Goal: Task Accomplishment & Management: Complete application form

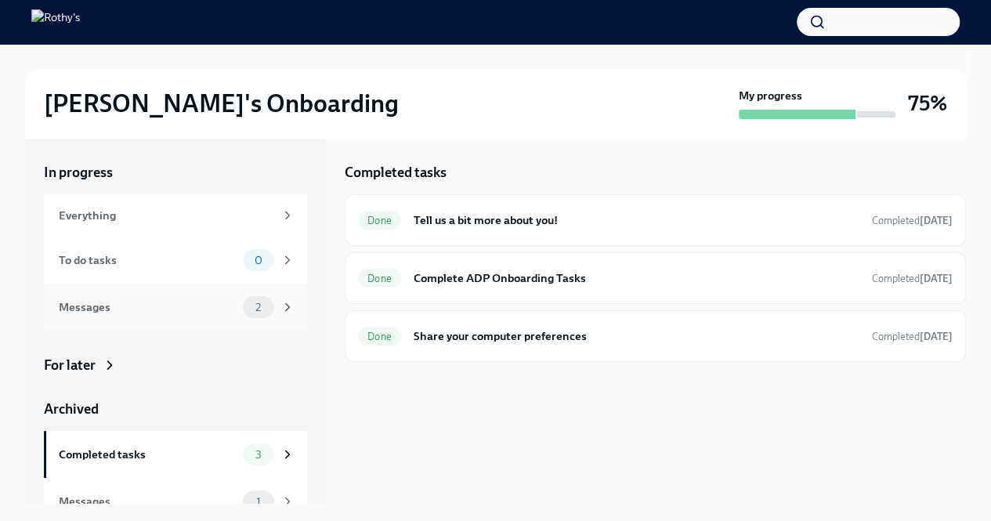
click at [190, 295] on div "Messages 2" at bounding box center [175, 307] width 263 height 47
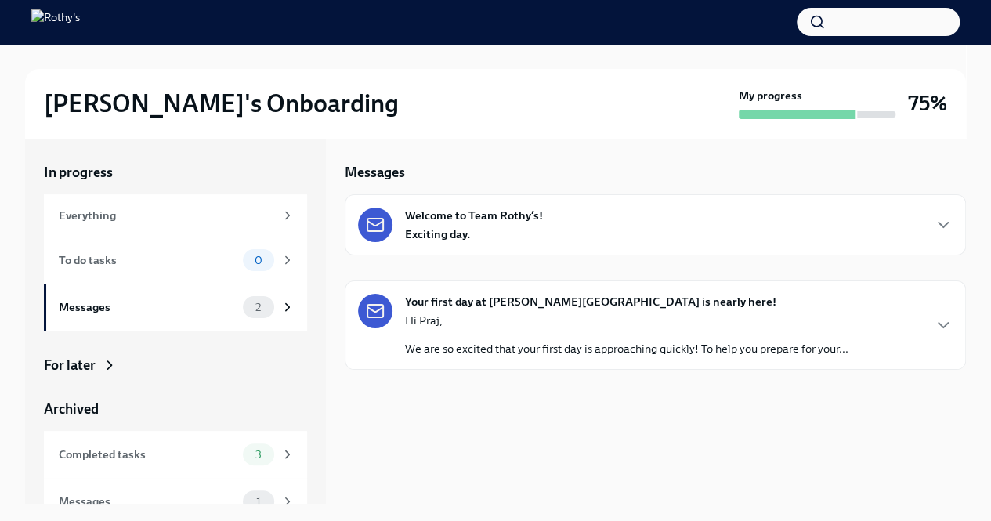
scroll to position [20, 0]
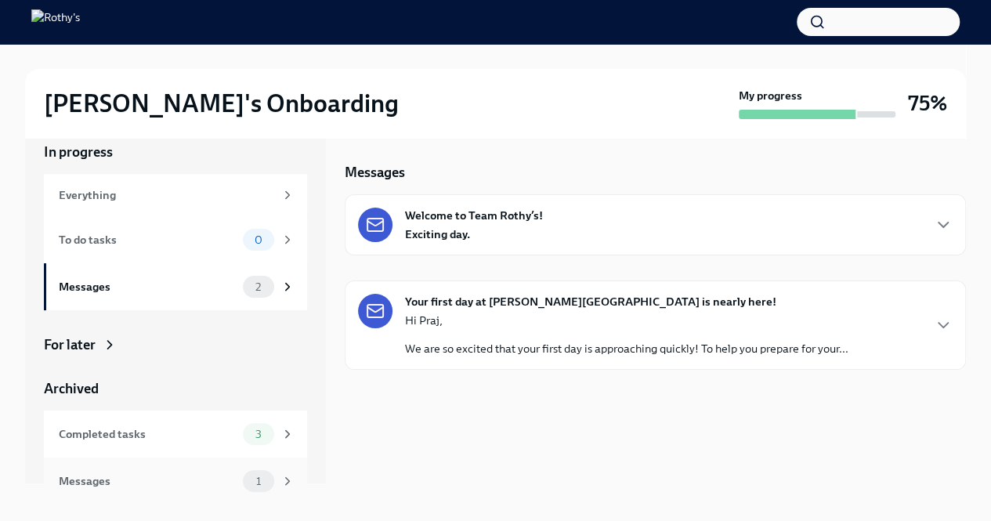
click at [181, 492] on div "Messages 1" at bounding box center [175, 481] width 263 height 47
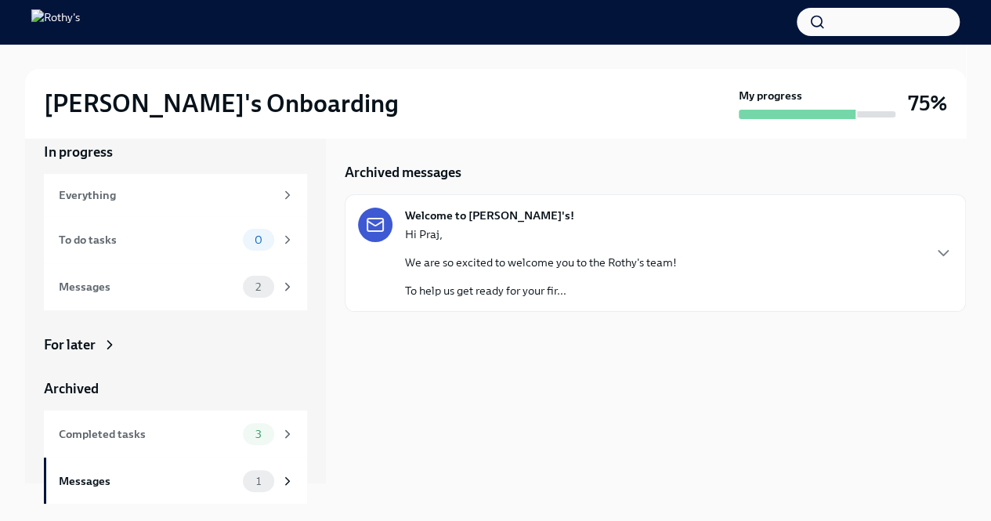
click at [529, 244] on div "Hi [PERSON_NAME], We are so excited to welcome you to the Rothy's team! To help…" at bounding box center [541, 262] width 272 height 72
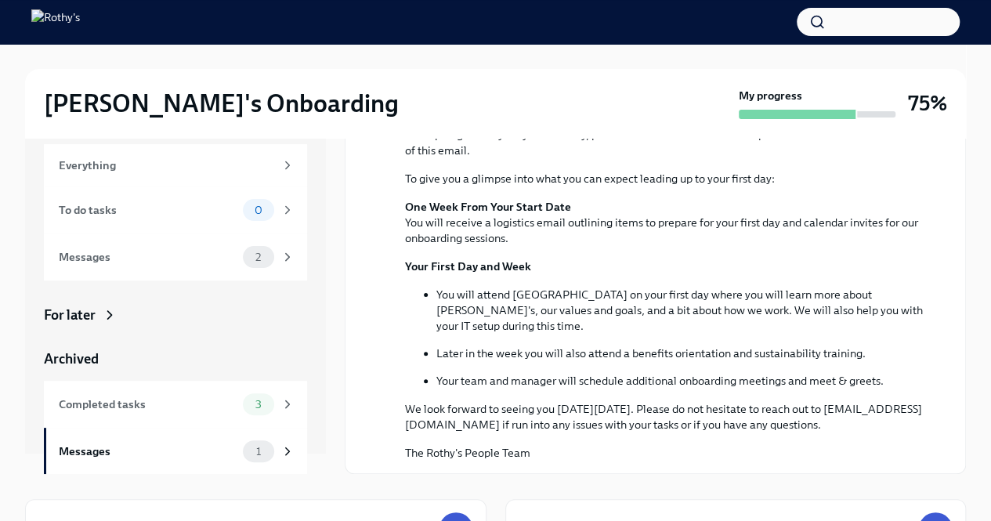
scroll to position [29, 0]
click at [246, 400] on span "3" at bounding box center [258, 406] width 25 height 12
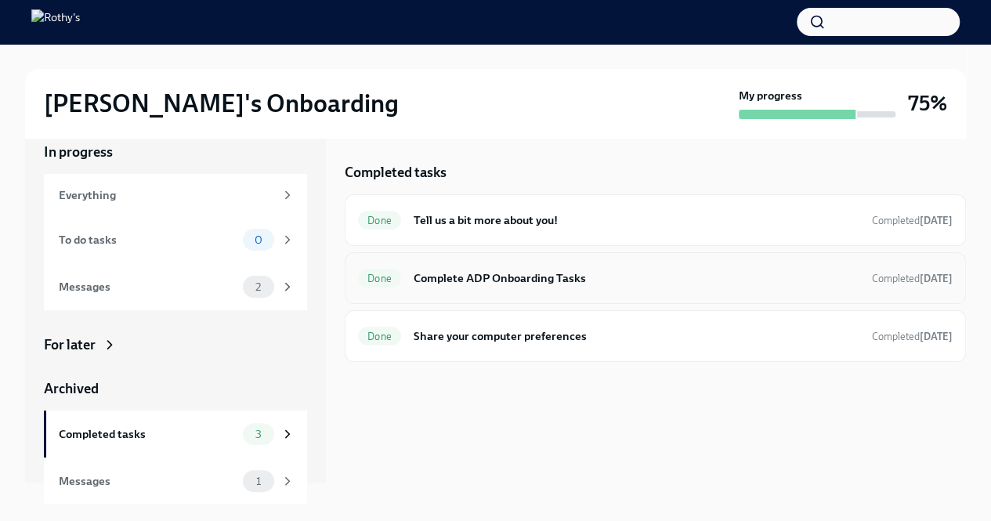
click at [578, 288] on div "Done Complete ADP Onboarding Tasks Completed [DATE]" at bounding box center [655, 278] width 595 height 25
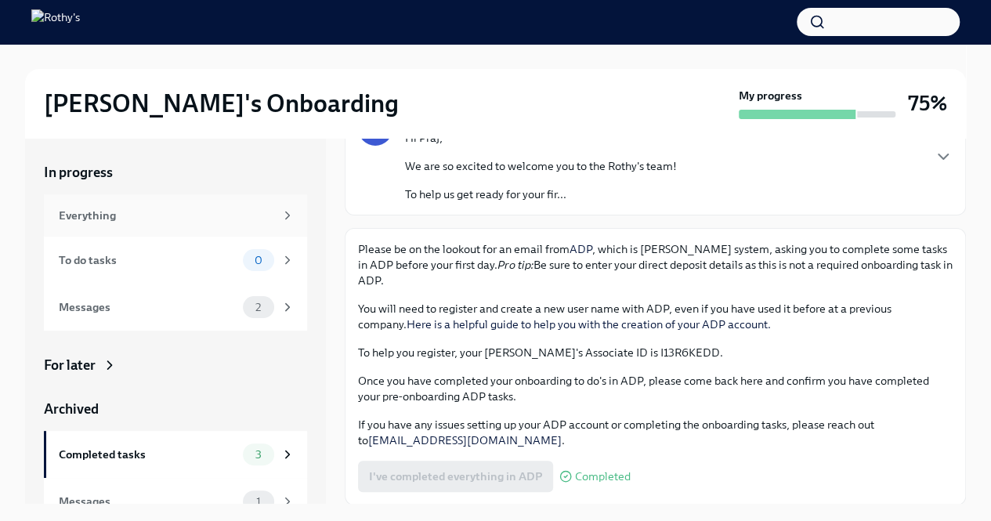
click at [230, 224] on div "Everything" at bounding box center [175, 215] width 263 height 42
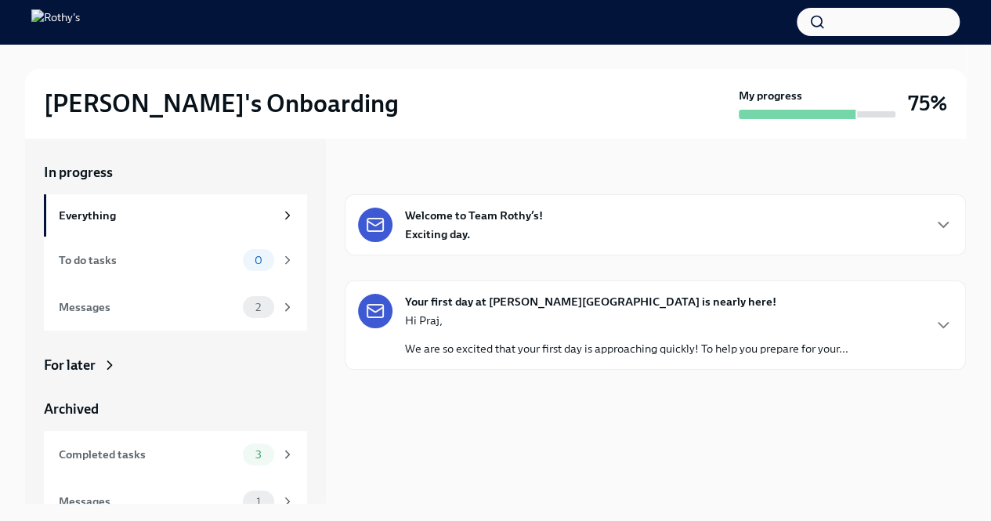
click at [602, 230] on div "Welcome to Team Rothy’s! Exciting day." at bounding box center [655, 225] width 595 height 34
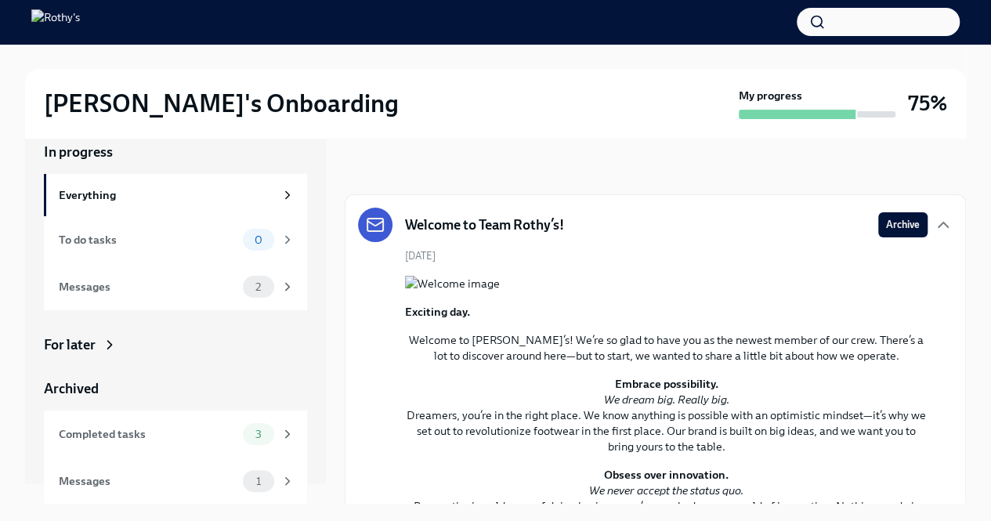
click at [80, 23] on img at bounding box center [55, 21] width 49 height 25
click at [121, 120] on div "[PERSON_NAME]'s Onboarding My progress 75%" at bounding box center [495, 103] width 941 height 69
click at [124, 112] on h2 "[PERSON_NAME]'s Onboarding" at bounding box center [221, 103] width 355 height 31
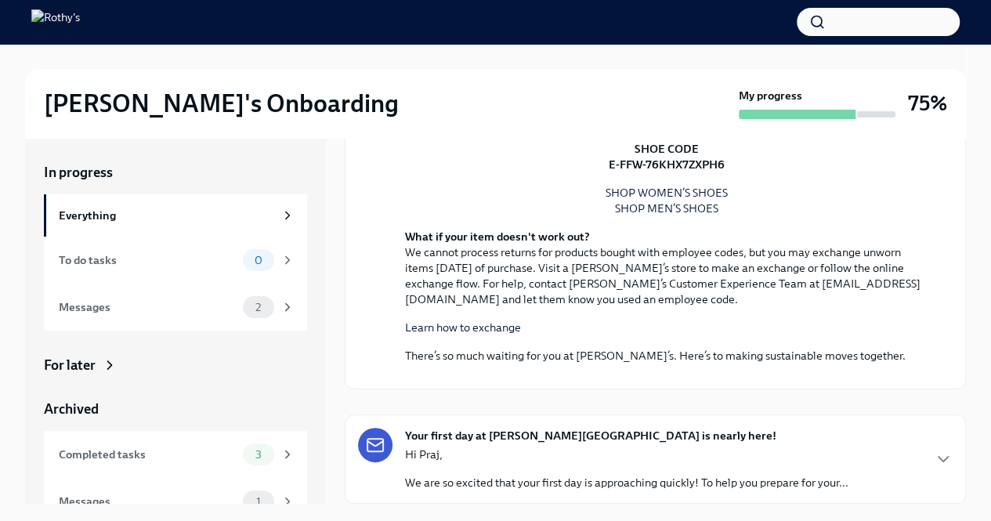
scroll to position [209, 0]
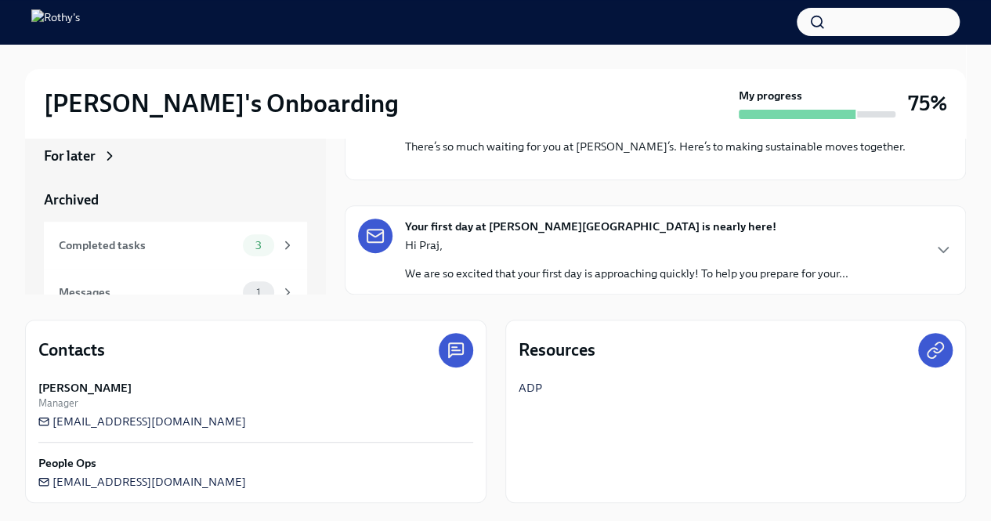
click at [624, 249] on p "Hi Praj," at bounding box center [626, 245] width 443 height 16
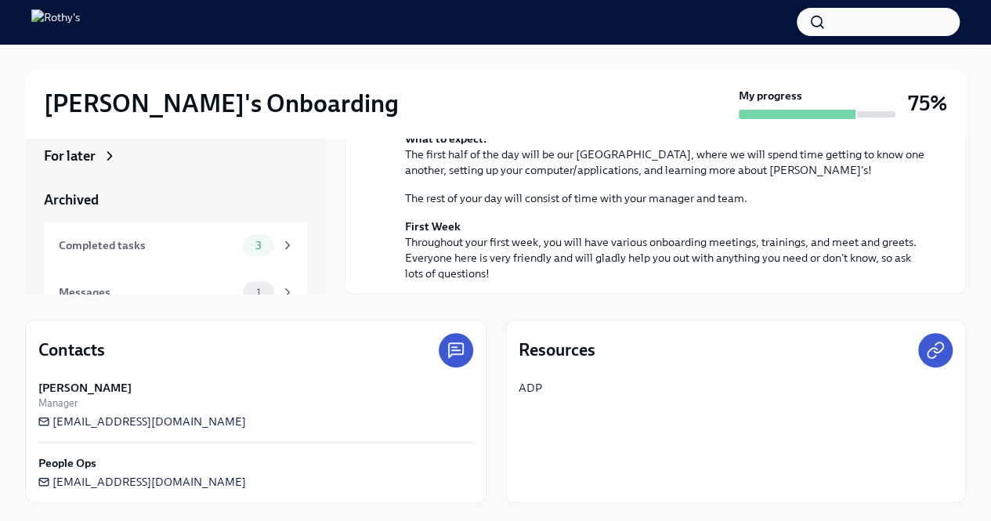
scroll to position [20, 0]
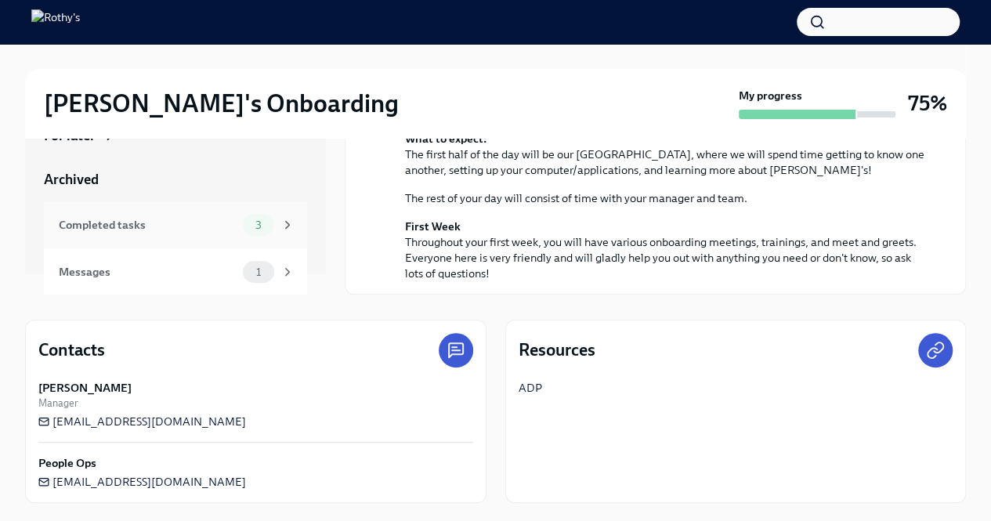
click at [187, 224] on div "Completed tasks" at bounding box center [148, 224] width 178 height 17
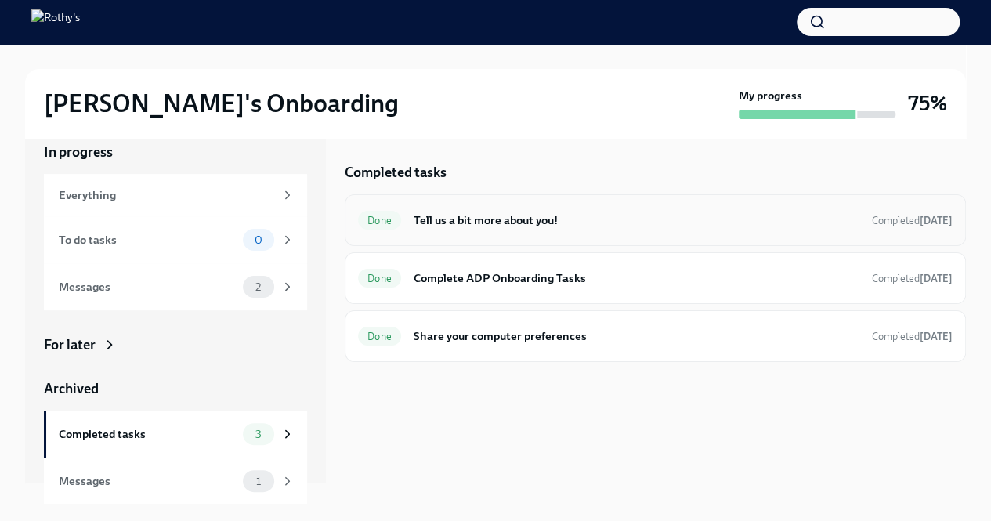
click at [403, 211] on div "Done Tell us a bit more about you! Completed [DATE]" at bounding box center [655, 220] width 595 height 25
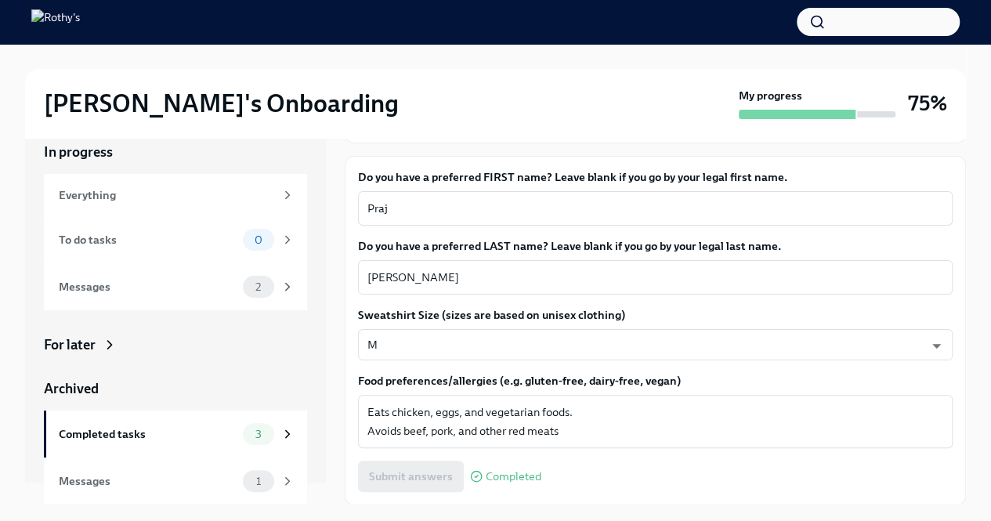
scroll to position [20, 0]
click at [177, 444] on div "Completed tasks 3" at bounding box center [177, 434] width 236 height 22
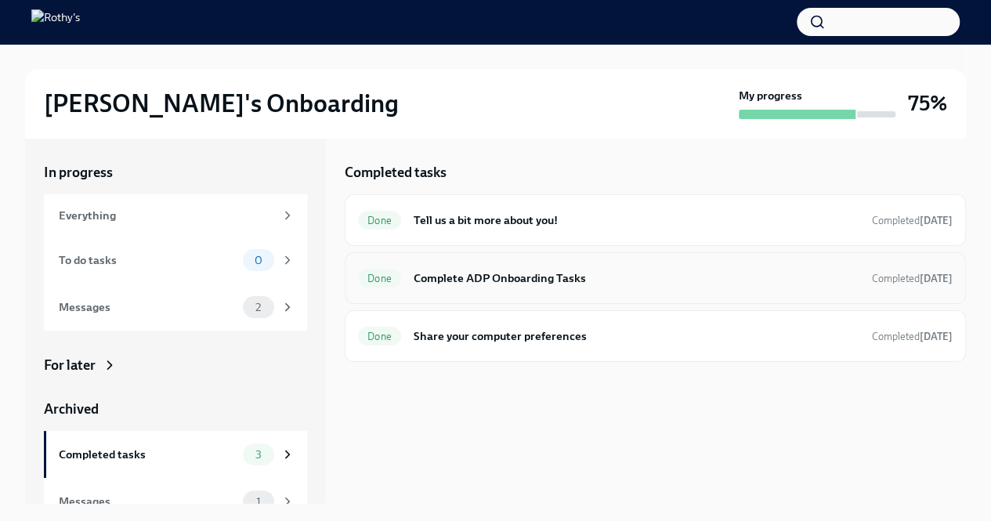
click at [527, 278] on h6 "Complete ADP Onboarding Tasks" at bounding box center [637, 278] width 446 height 17
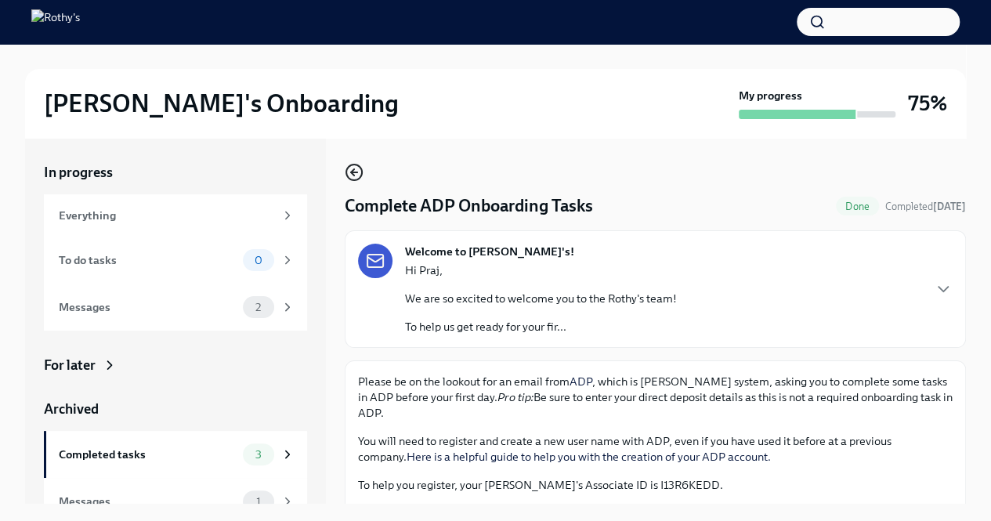
click at [354, 180] on circle "button" at bounding box center [354, 173] width 16 height 16
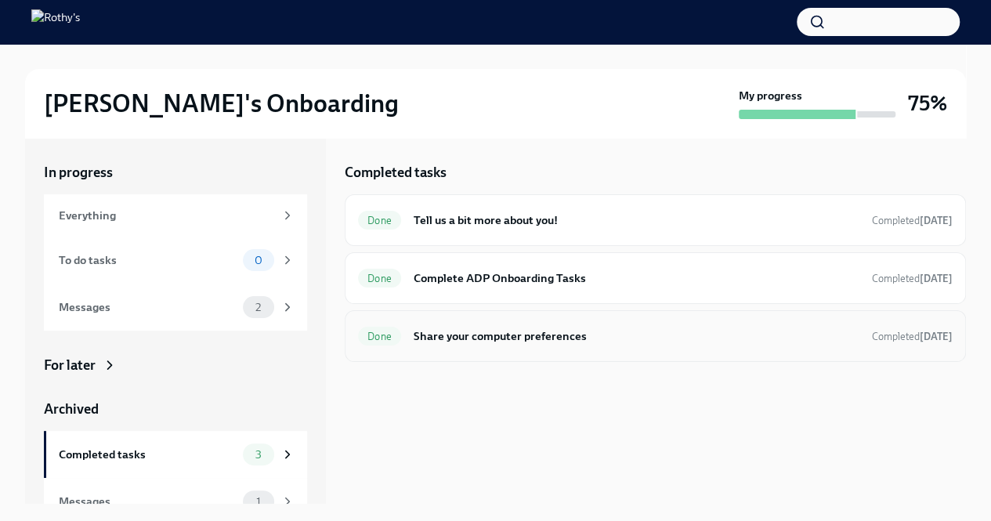
click at [475, 333] on h6 "Share your computer preferences" at bounding box center [637, 335] width 446 height 17
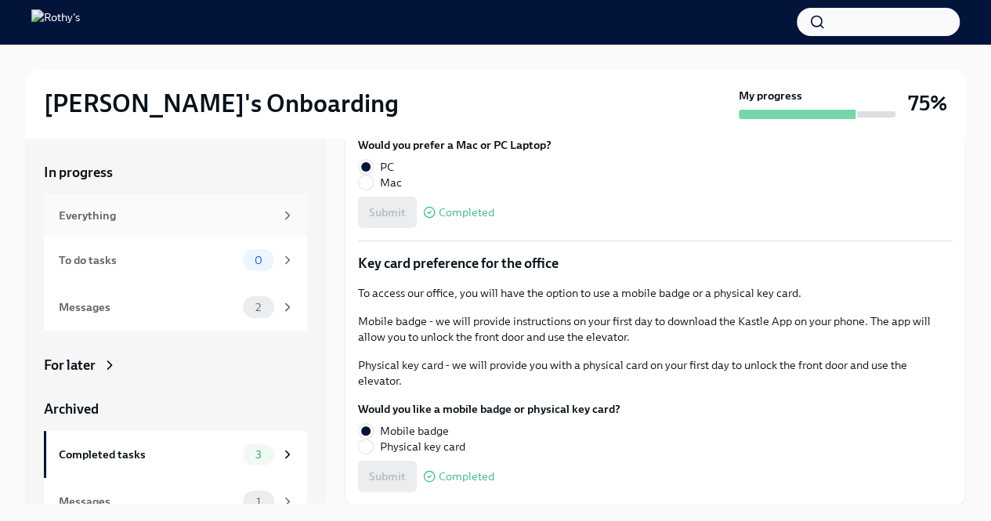
click at [163, 228] on div "Everything" at bounding box center [175, 215] width 263 height 42
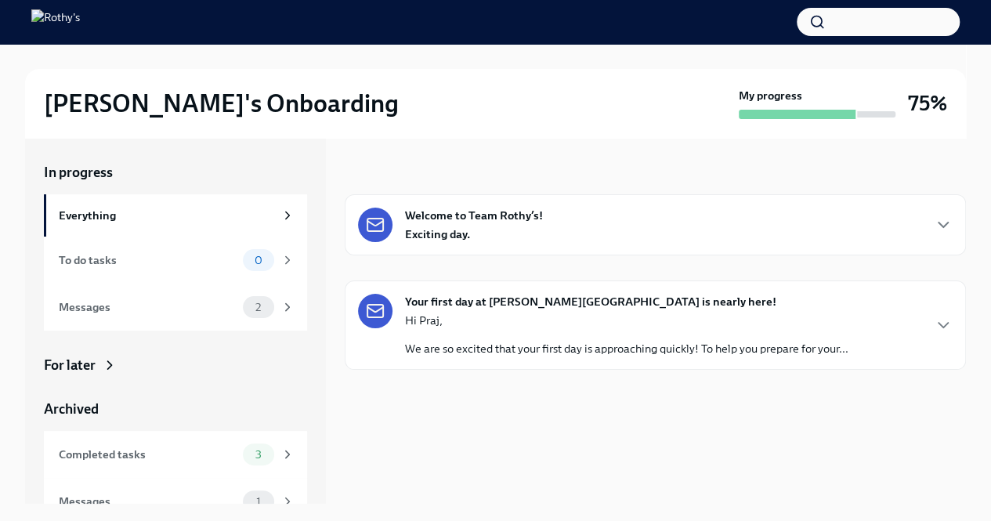
click at [172, 105] on h2 "[PERSON_NAME]'s Onboarding" at bounding box center [221, 103] width 355 height 31
click at [67, 371] on div "For later" at bounding box center [70, 365] width 52 height 19
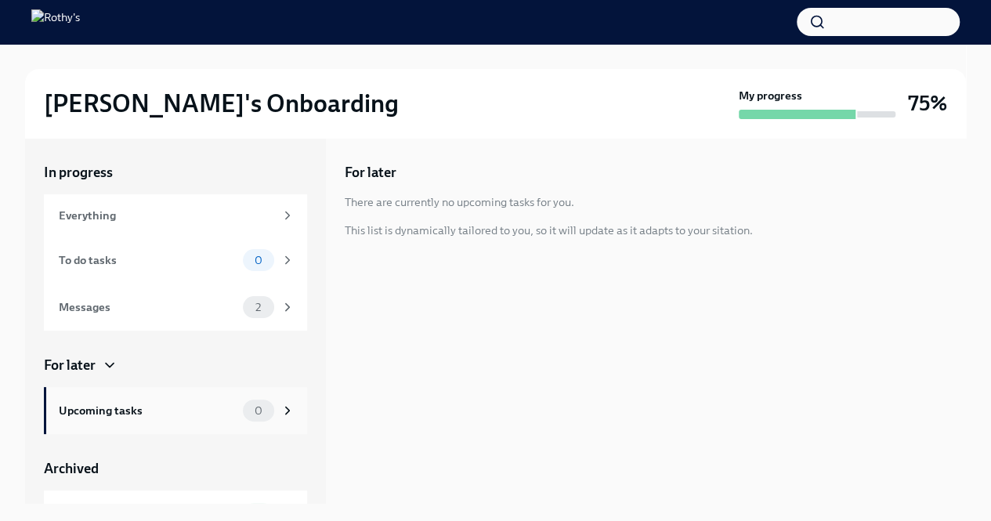
click at [165, 422] on div "Upcoming tasks 0" at bounding box center [175, 410] width 263 height 47
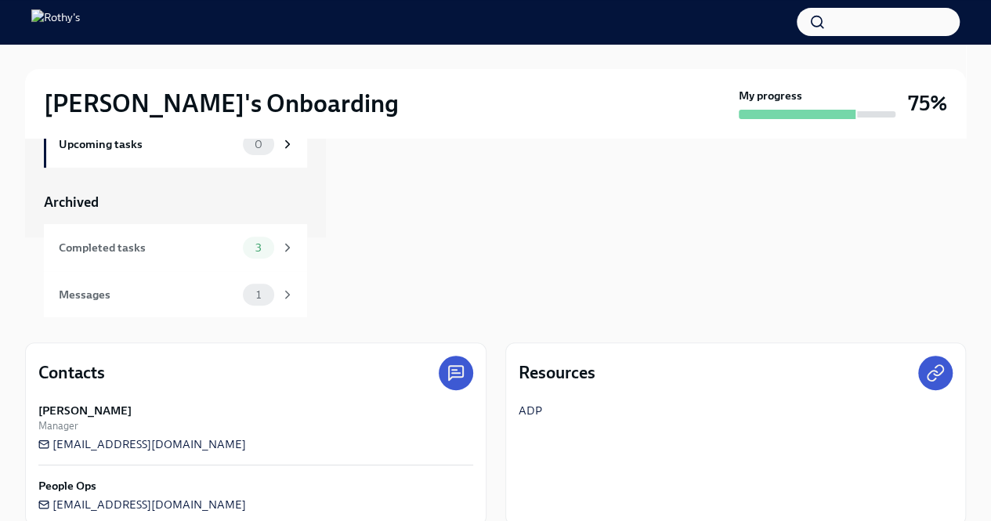
scroll to position [209, 0]
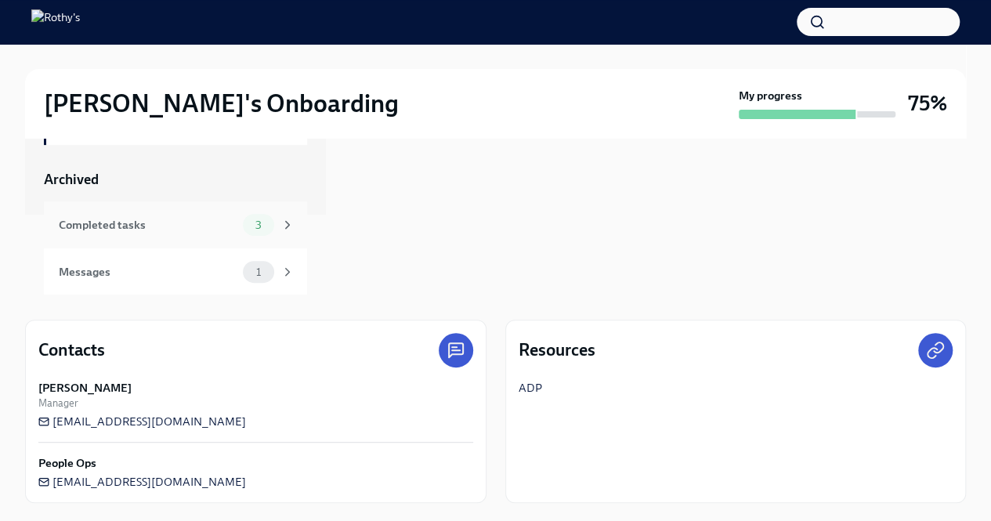
click at [203, 214] on div "Completed tasks 3" at bounding box center [177, 225] width 236 height 22
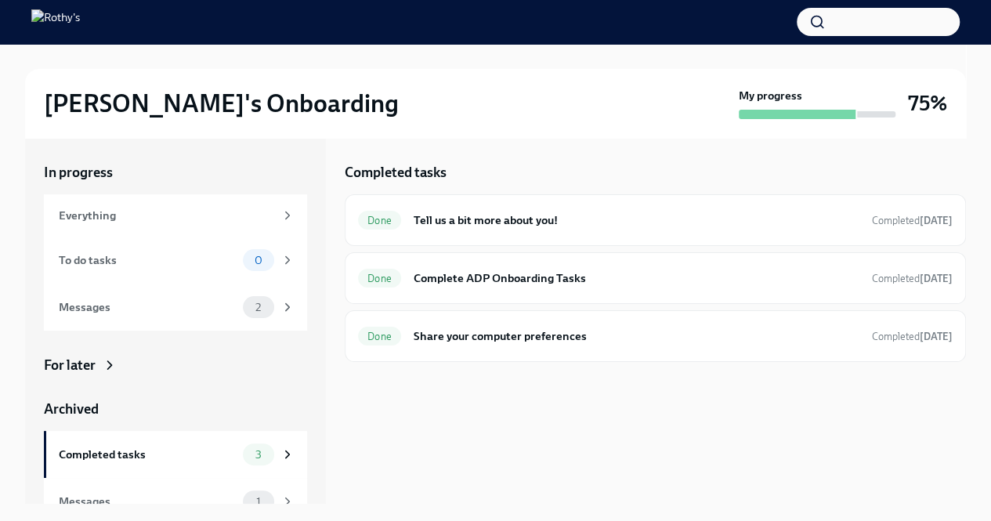
click at [824, 13] on button "button" at bounding box center [878, 22] width 163 height 28
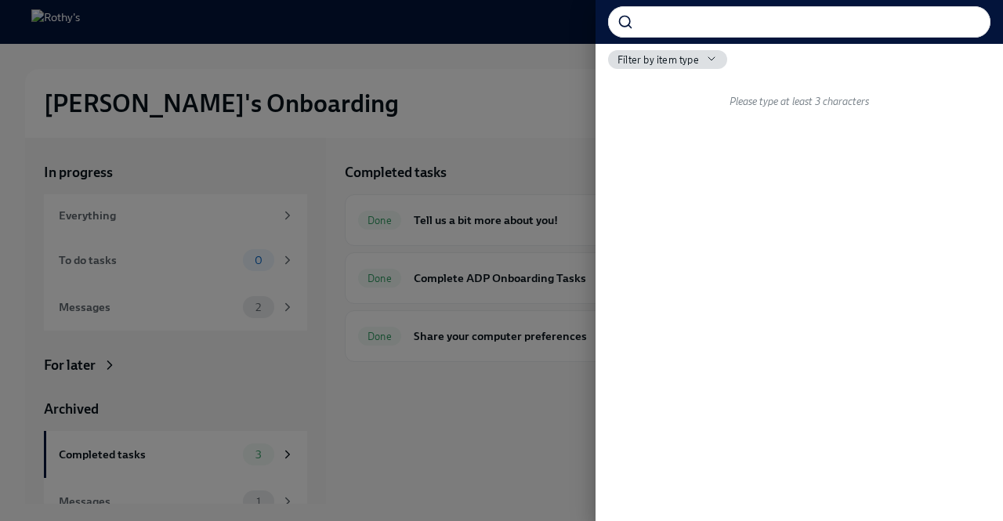
click at [531, 100] on div at bounding box center [501, 260] width 1003 height 521
